Goal: Obtain resource: Download file/media

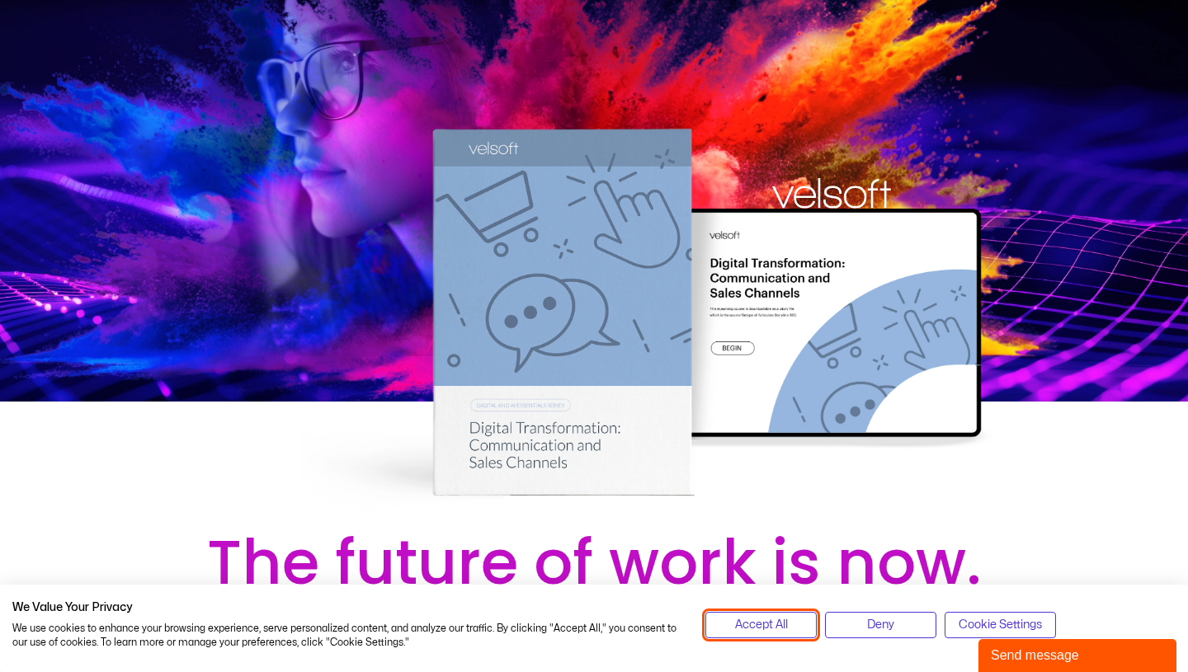
click at [776, 616] on span "Accept All" at bounding box center [761, 625] width 53 height 18
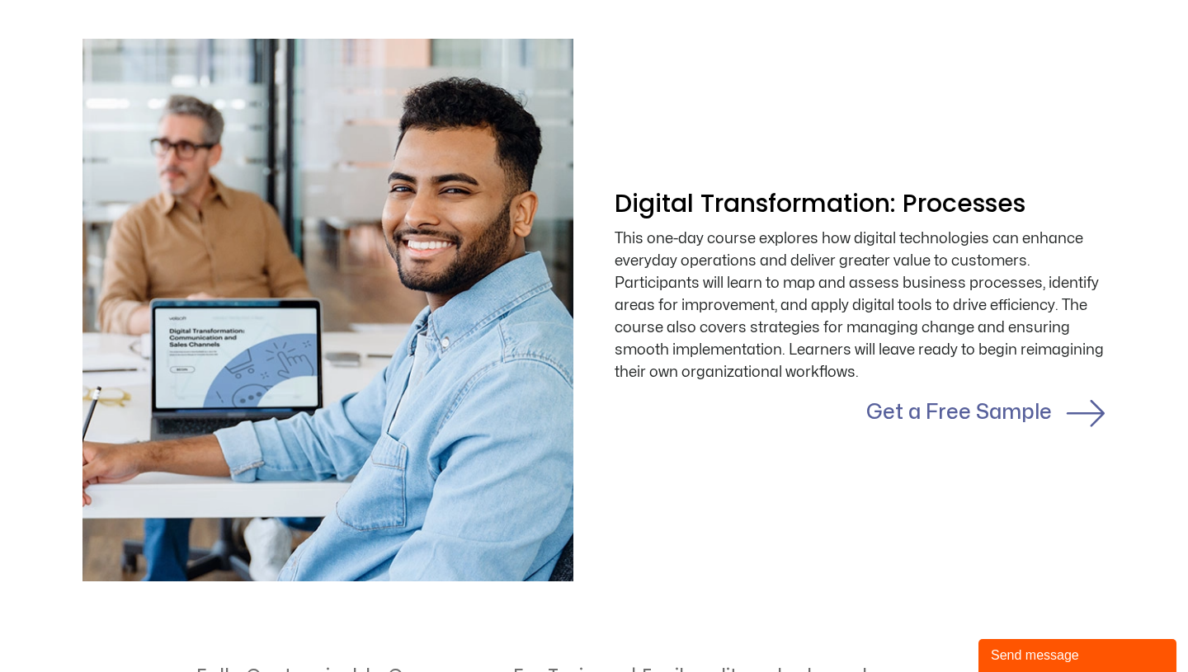
scroll to position [2617, 0]
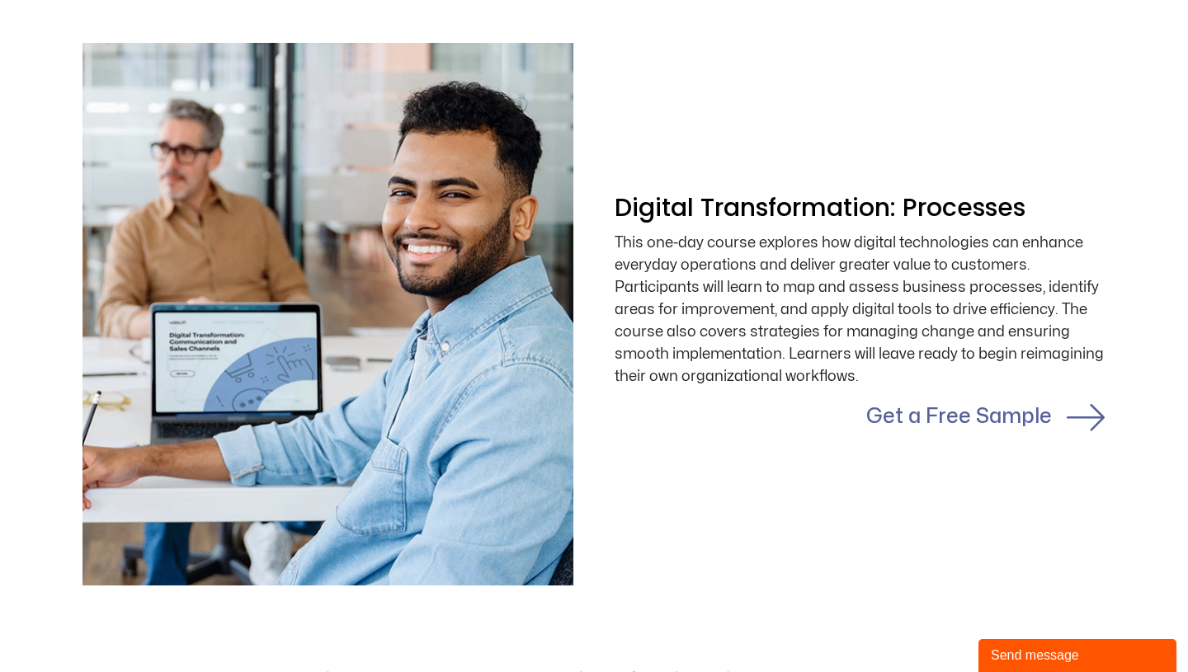
click at [931, 417] on link "Get a Free Sample" at bounding box center [959, 417] width 186 height 20
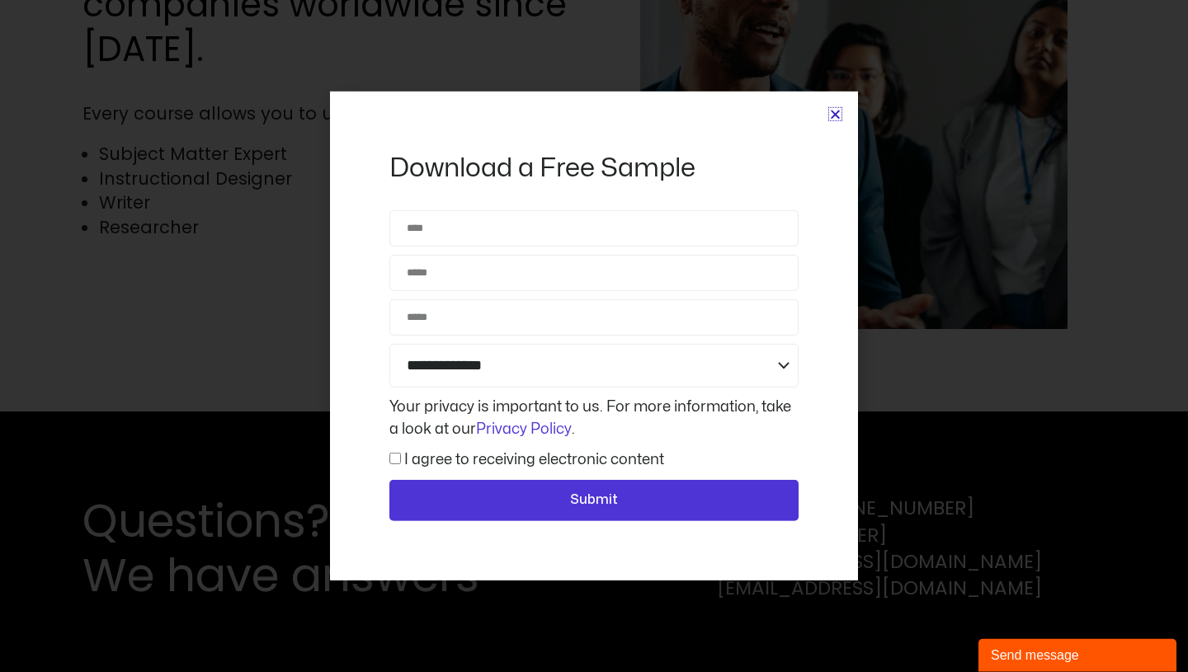
scroll to position [4895, 0]
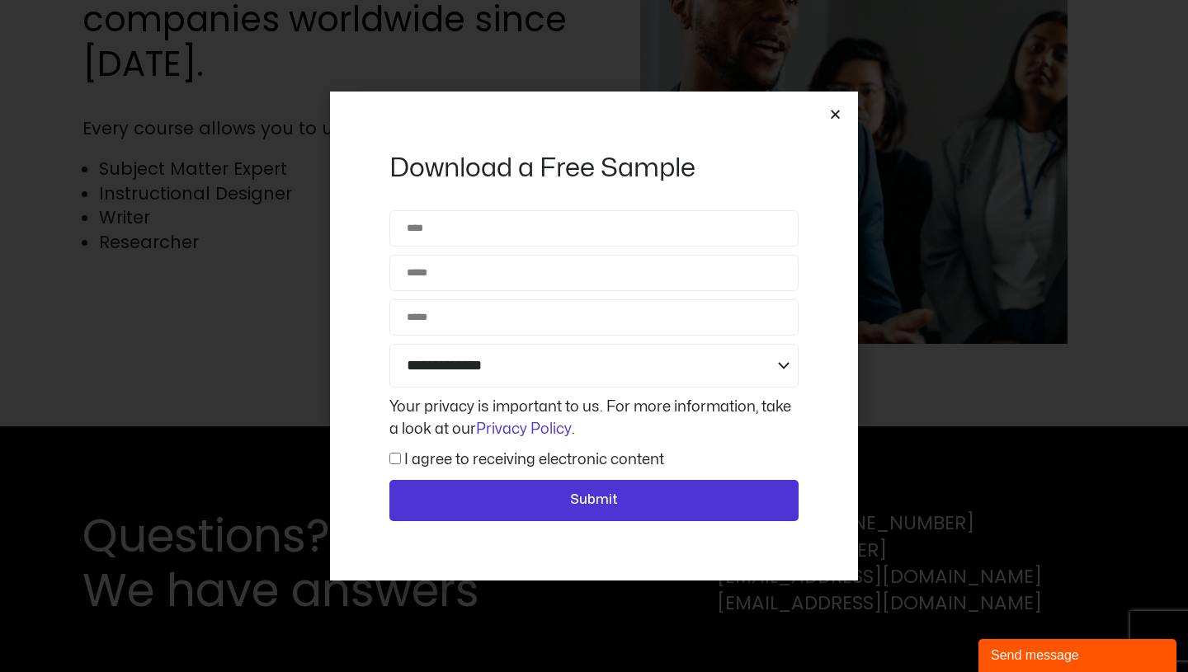
click at [837, 118] on icon "Close" at bounding box center [835, 114] width 12 height 12
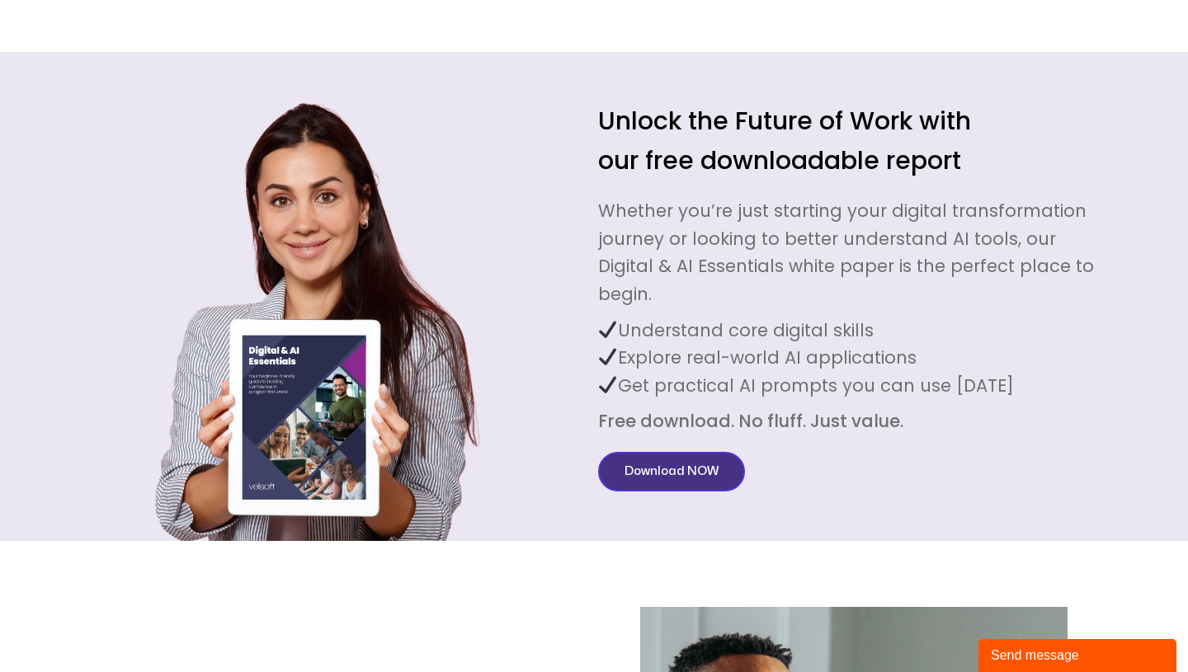
scroll to position [4176, 0]
click at [715, 463] on span "Download NOW" at bounding box center [672, 473] width 94 height 20
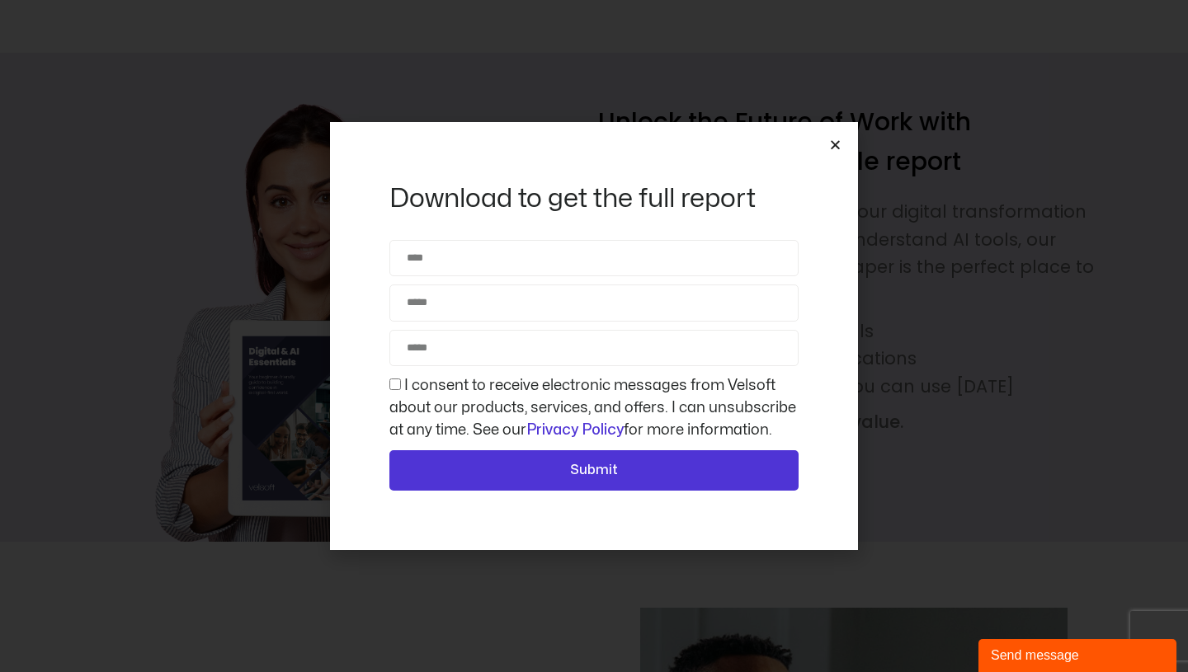
click at [841, 142] on icon "Close" at bounding box center [835, 145] width 12 height 12
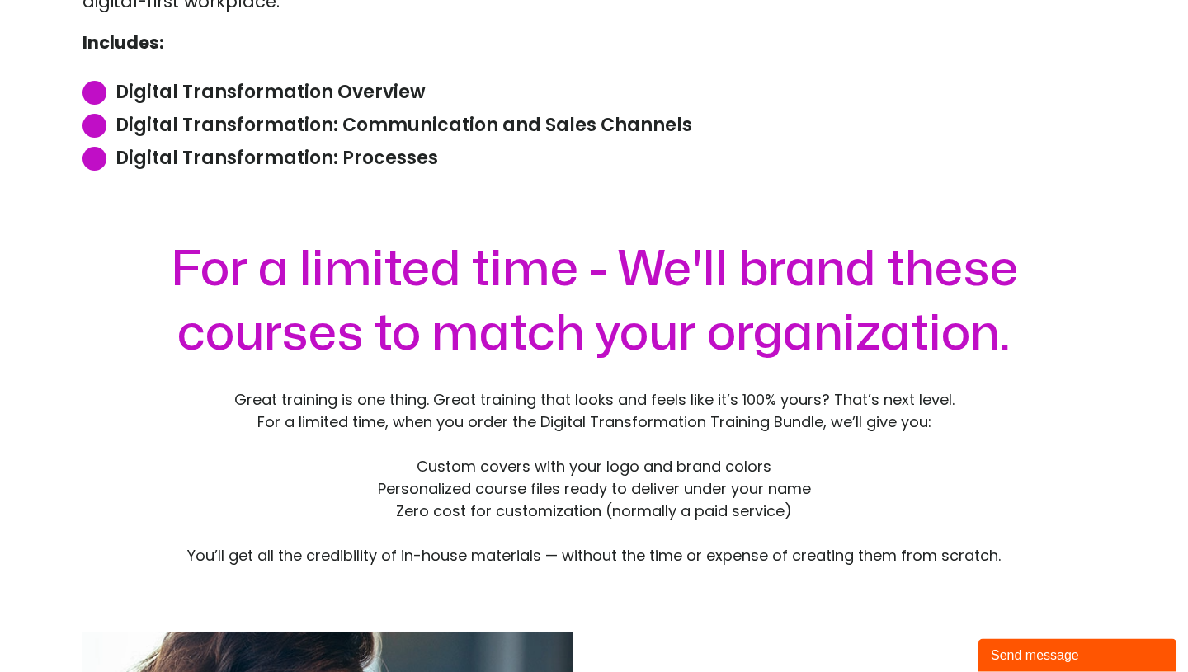
scroll to position [685, 0]
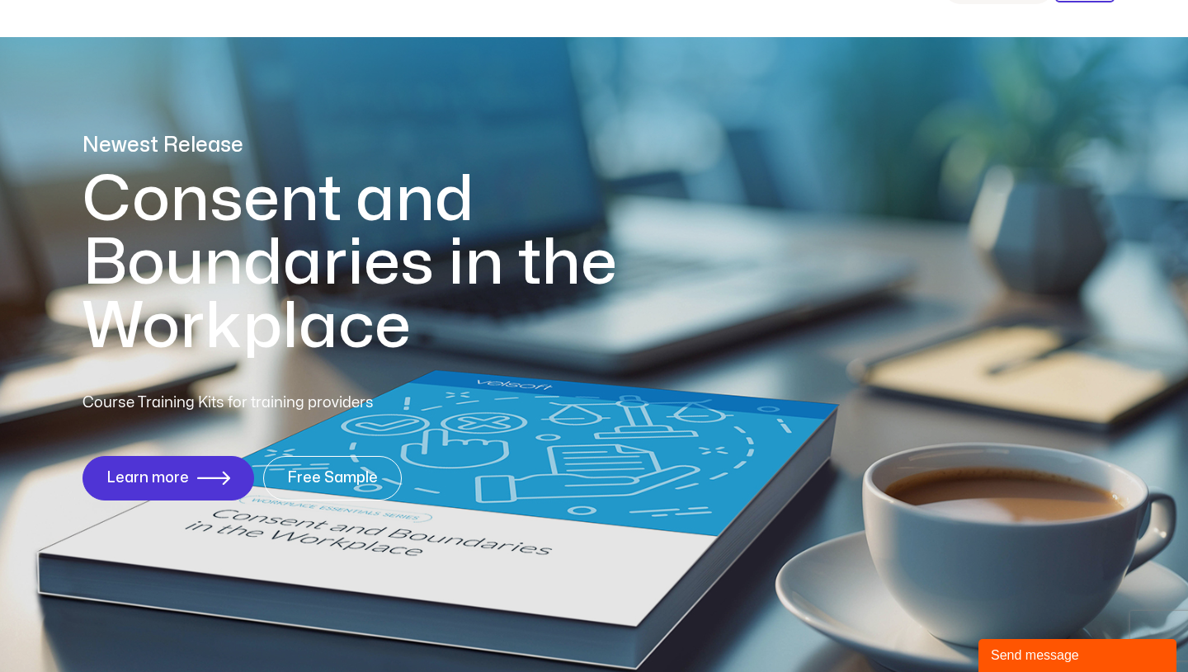
scroll to position [76, 0]
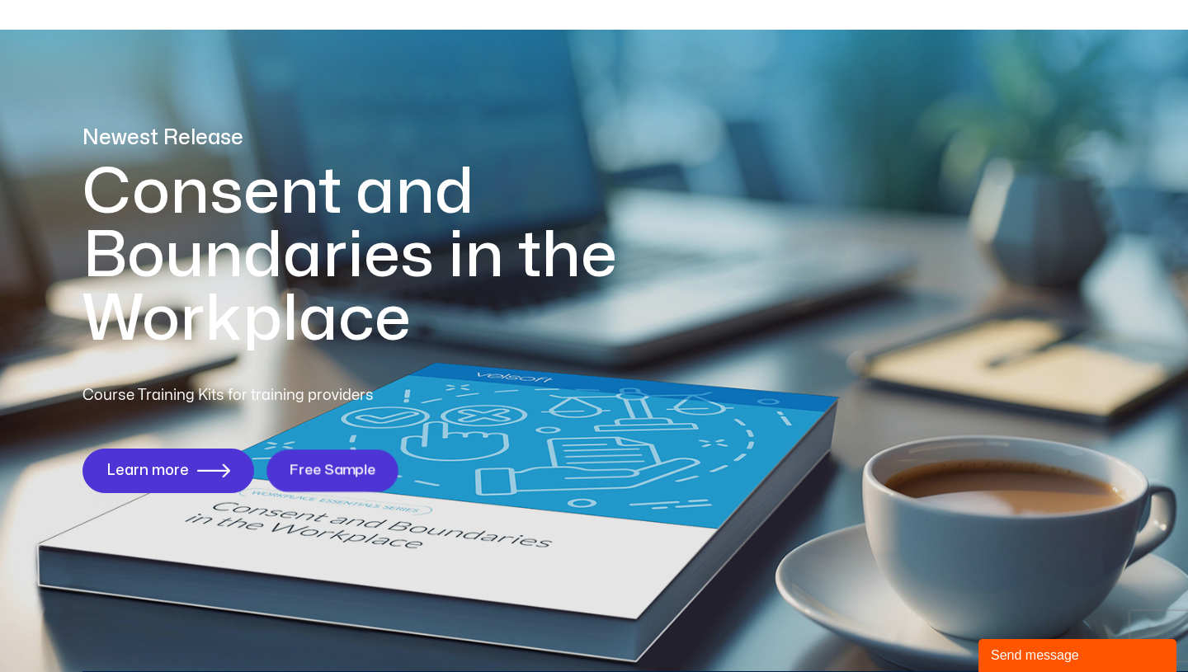
click at [302, 474] on span "Free Sample" at bounding box center [332, 471] width 87 height 16
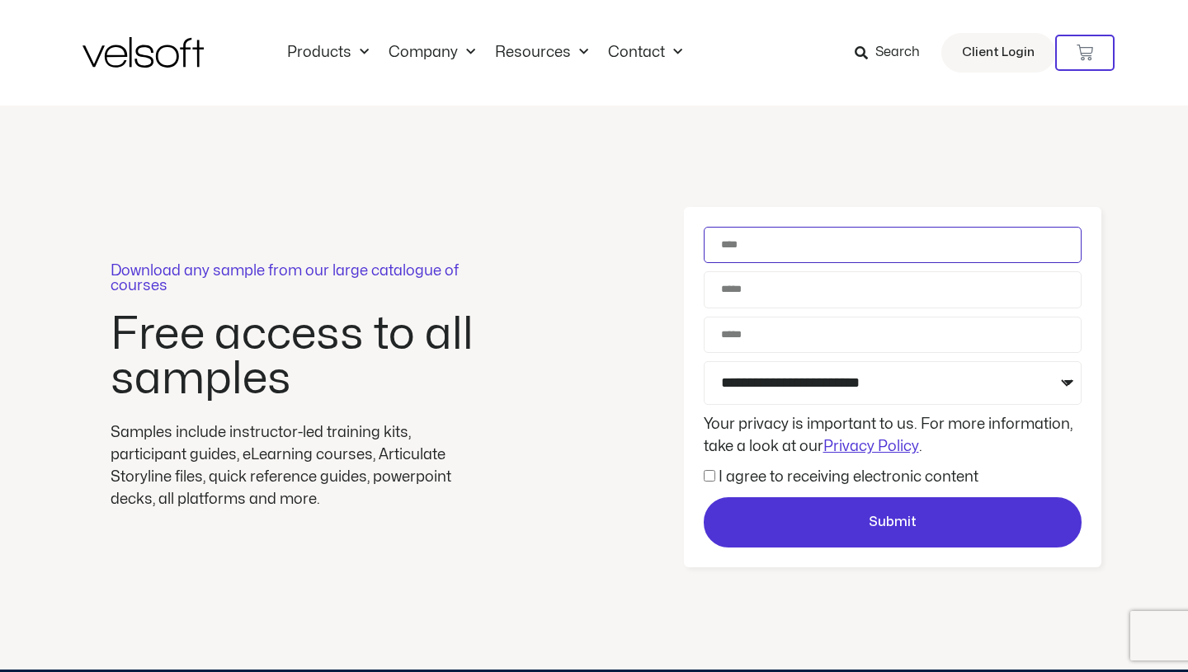
click at [757, 248] on input "Name" at bounding box center [893, 245] width 378 height 36
type input "*"
type input "*******"
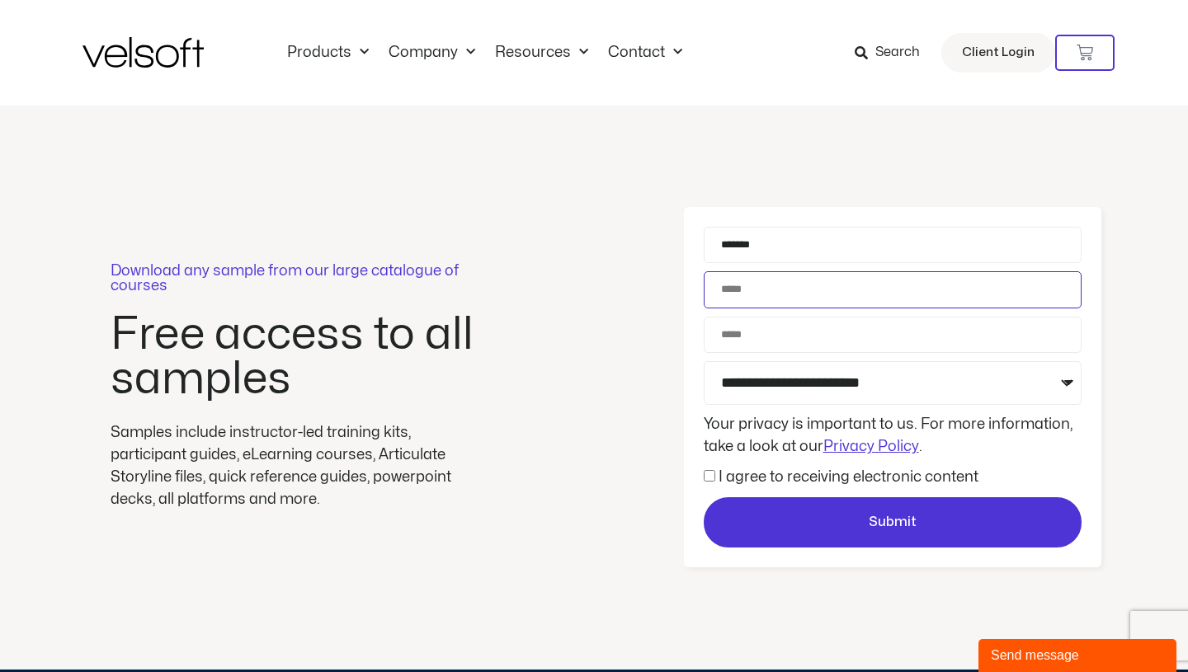
click at [734, 300] on input "Email" at bounding box center [893, 289] width 378 height 36
type input "**********"
click at [748, 335] on input "Phone" at bounding box center [893, 335] width 378 height 36
type input "**********"
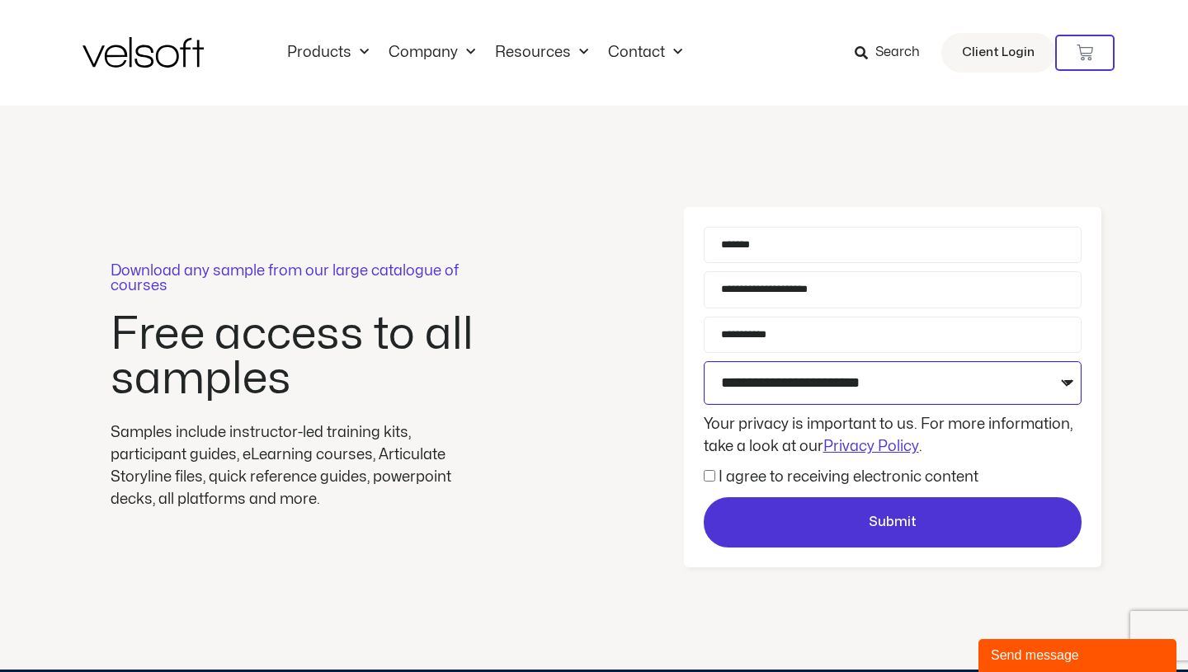
click at [850, 388] on select "**********" at bounding box center [893, 383] width 378 height 44
select select "**********"
click option "**********" at bounding box center [0, 0] width 0 height 0
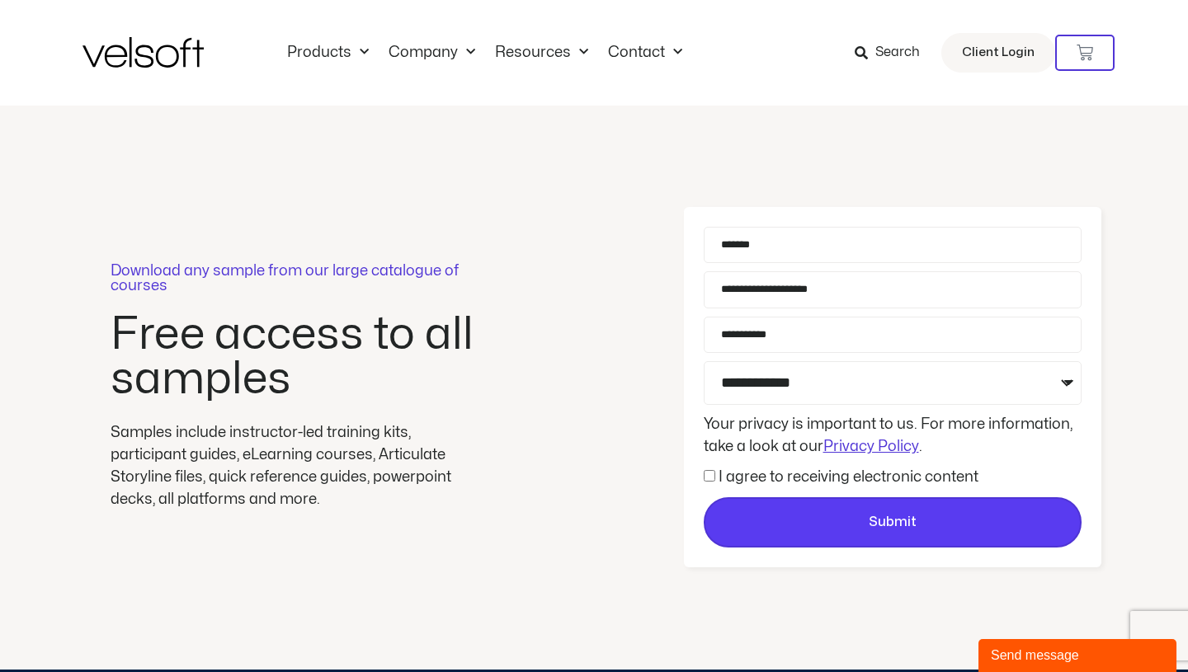
click at [814, 534] on button "Submit" at bounding box center [893, 523] width 378 height 51
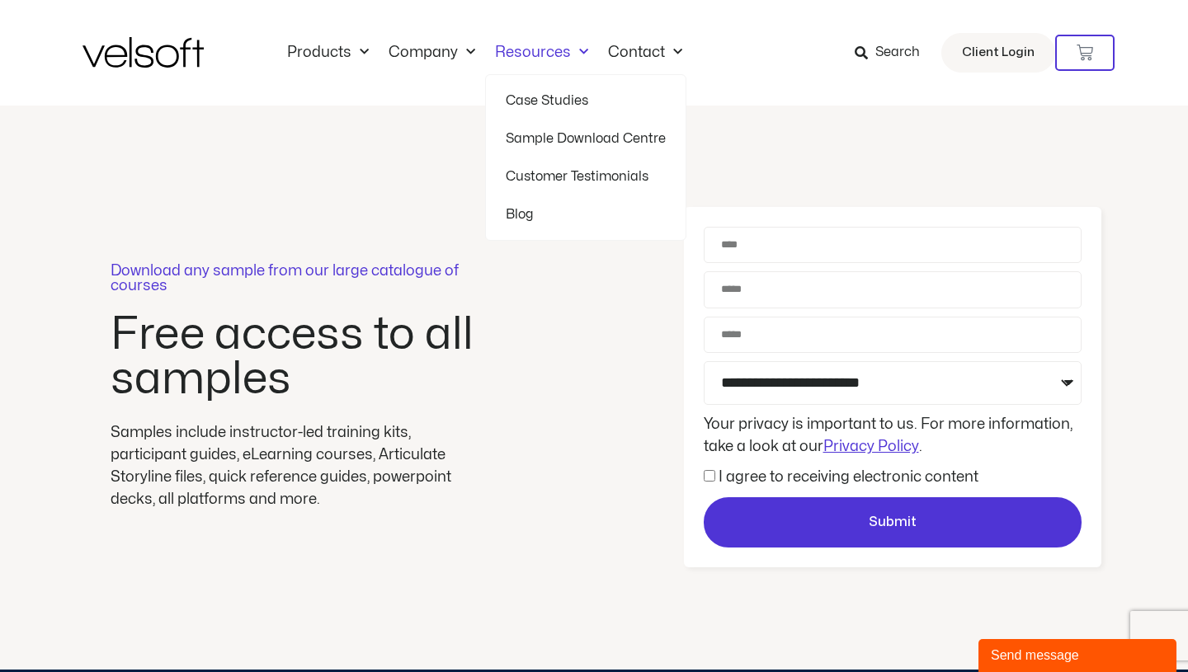
click at [556, 147] on link "Sample Download Centre" at bounding box center [586, 139] width 160 height 38
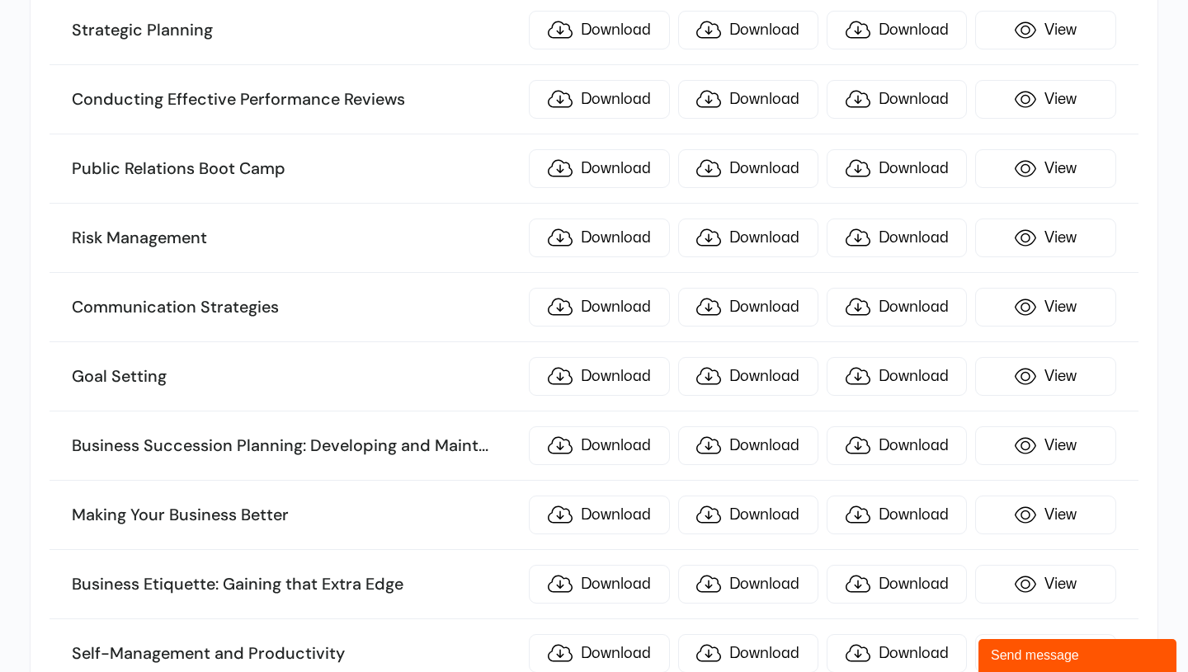
scroll to position [2681, 0]
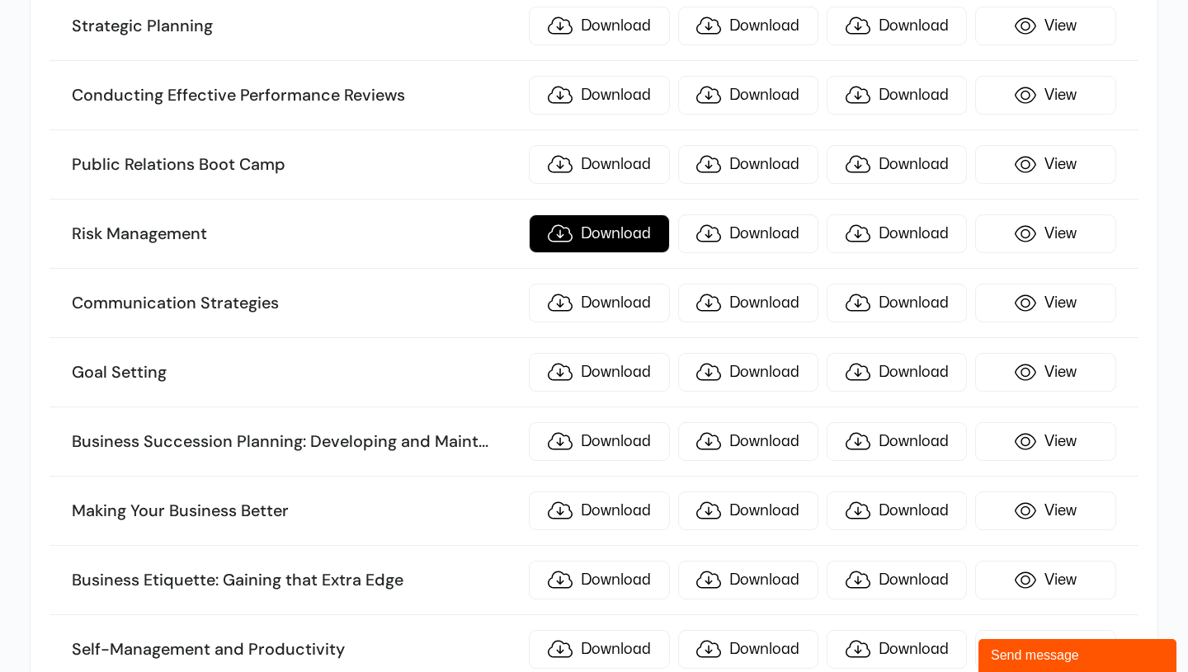
click at [599, 240] on link "Download" at bounding box center [599, 234] width 140 height 39
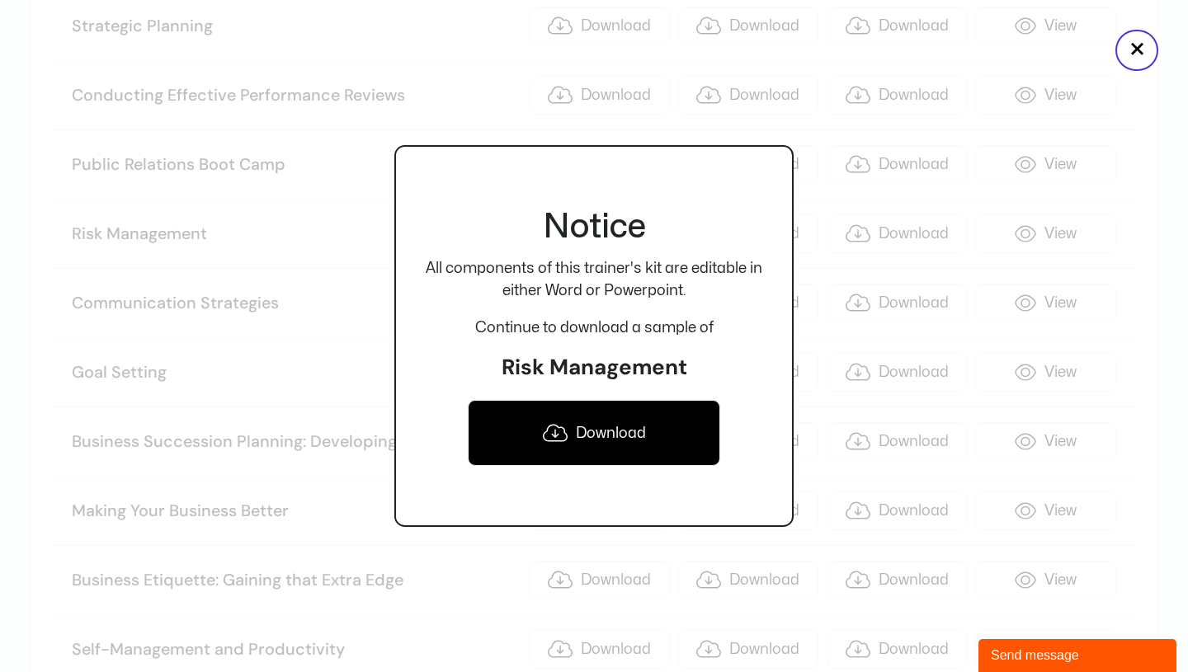
click at [616, 427] on link "Download" at bounding box center [594, 433] width 252 height 66
click at [818, 328] on div at bounding box center [594, 336] width 1188 height 672
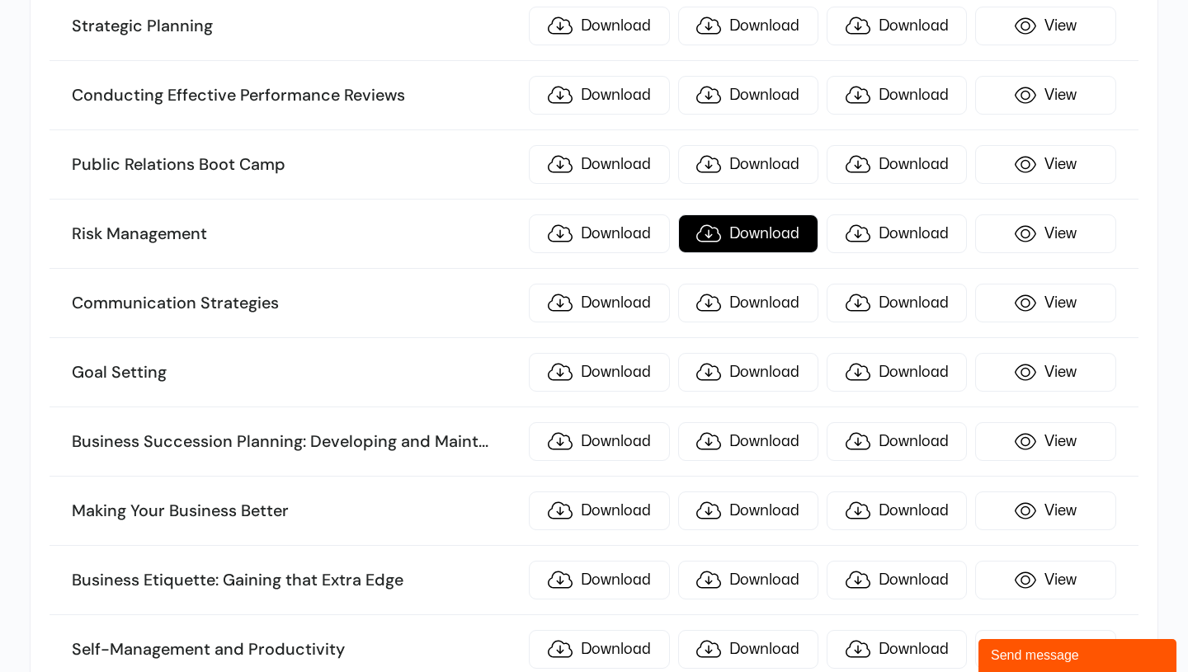
click at [743, 229] on link "Download" at bounding box center [748, 234] width 140 height 39
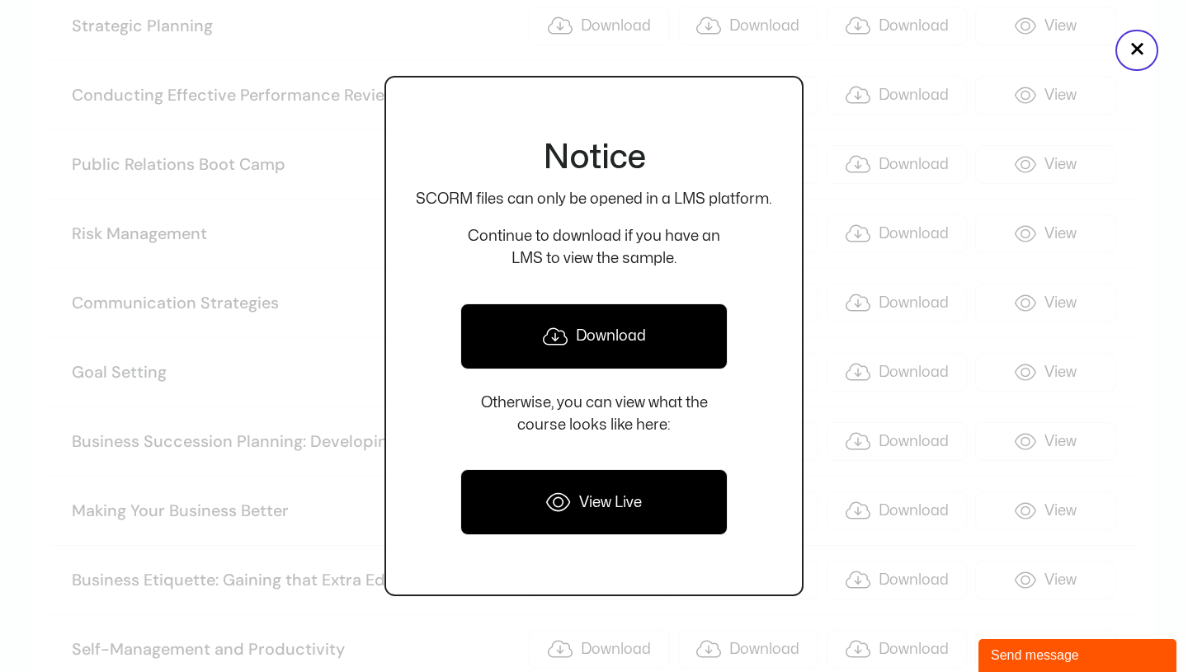
click at [598, 342] on link "Download" at bounding box center [593, 337] width 267 height 66
click at [839, 330] on div at bounding box center [594, 336] width 1188 height 672
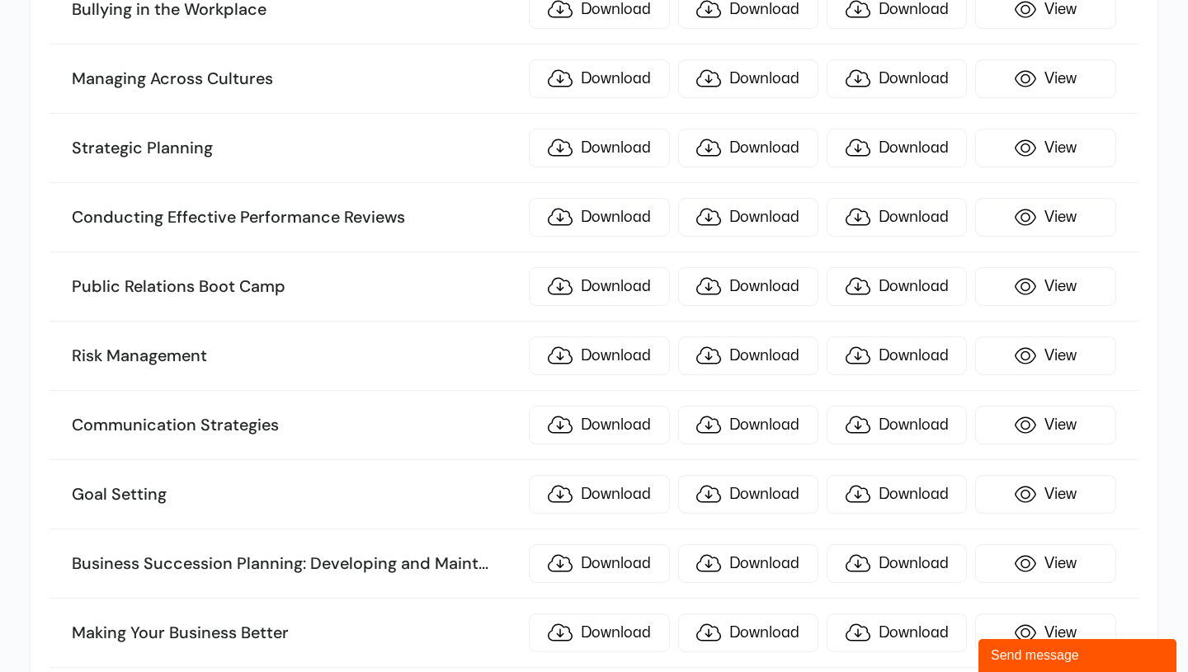
scroll to position [2592, 0]
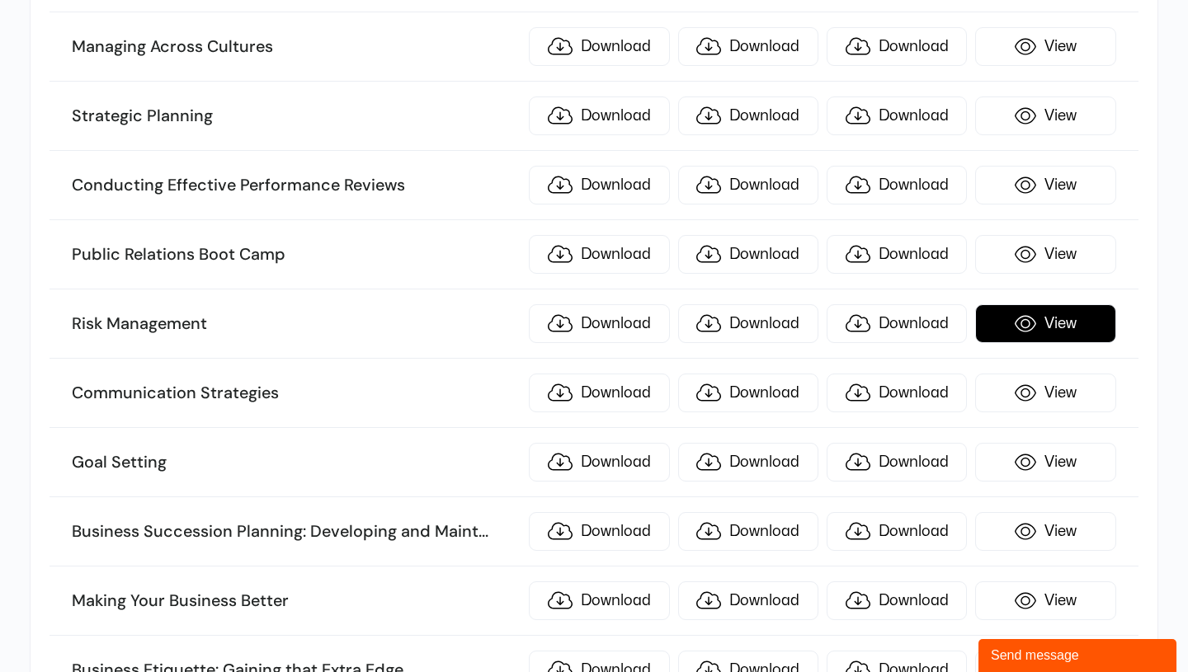
click at [1035, 325] on link "View" at bounding box center [1045, 323] width 140 height 39
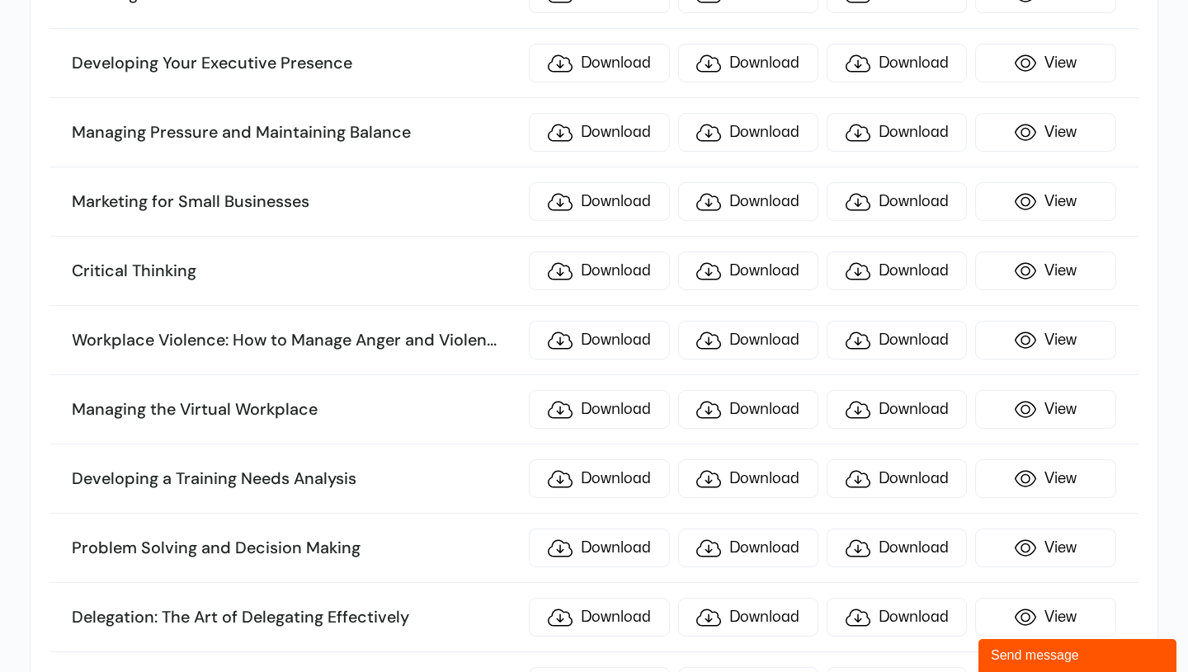
scroll to position [5891, 0]
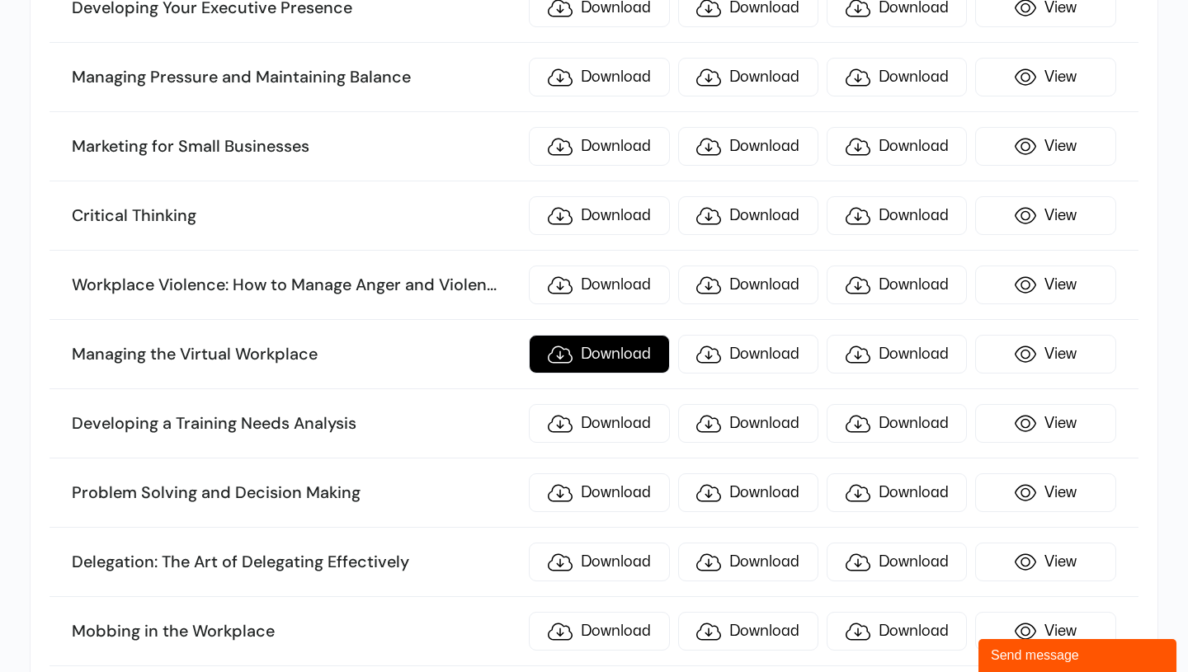
click at [589, 348] on link "Download" at bounding box center [599, 354] width 140 height 39
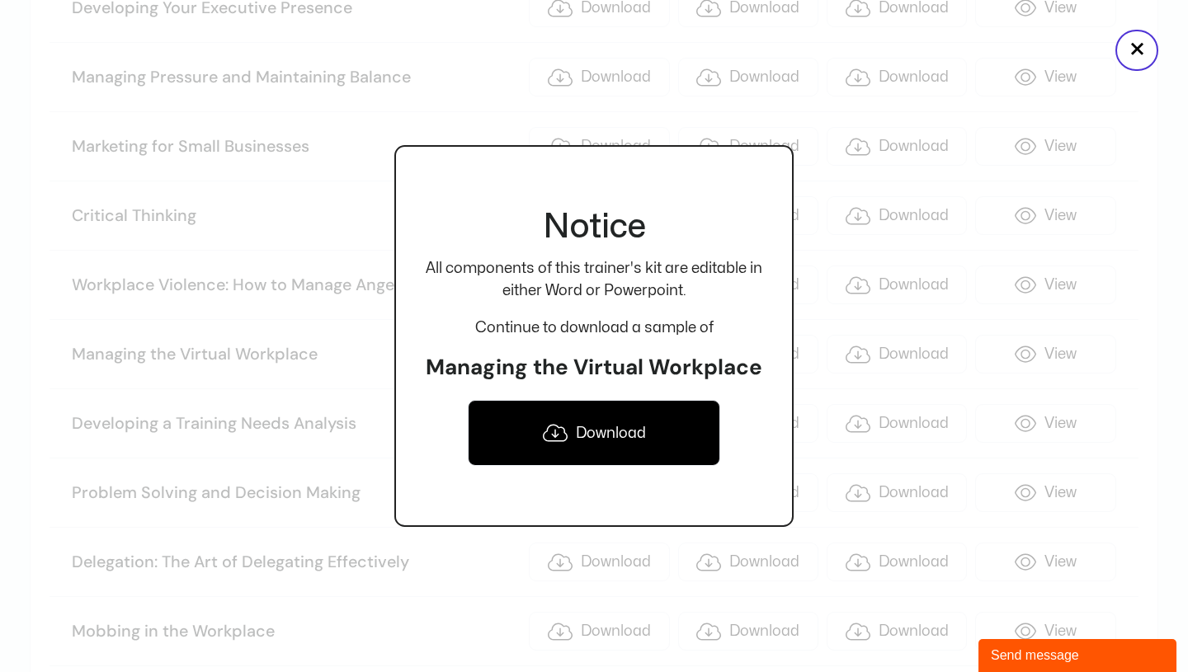
click at [606, 427] on link "Download" at bounding box center [594, 433] width 252 height 66
click at [348, 233] on div at bounding box center [594, 336] width 1188 height 672
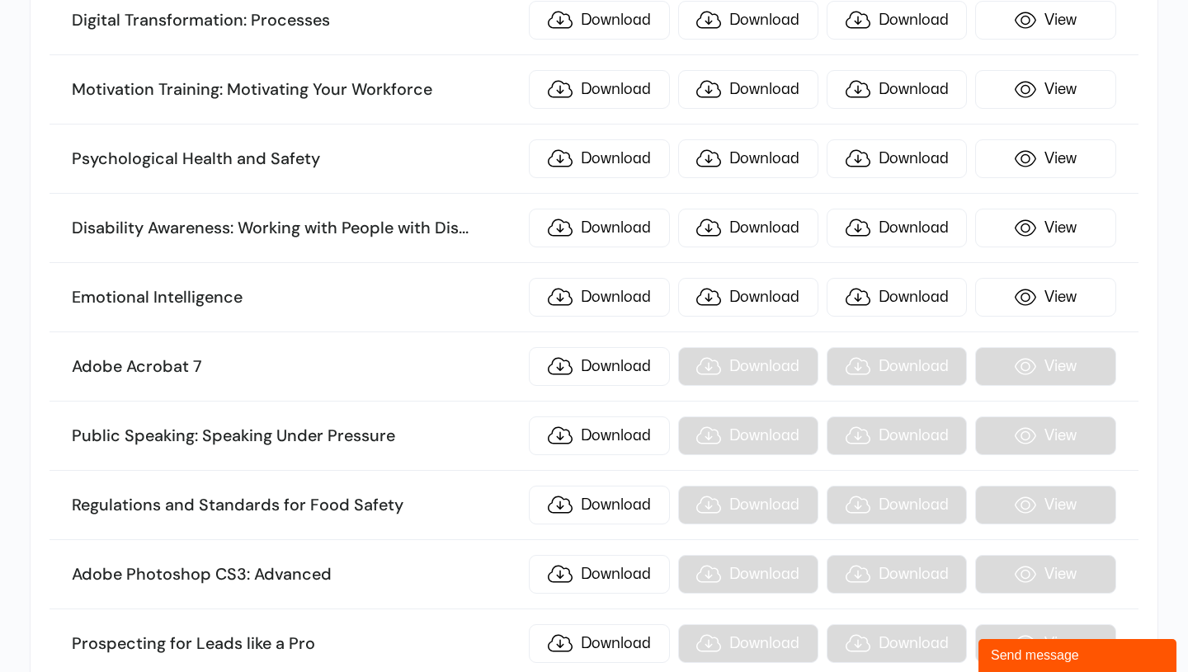
scroll to position [8434, 0]
